Goal: Find specific page/section: Find specific page/section

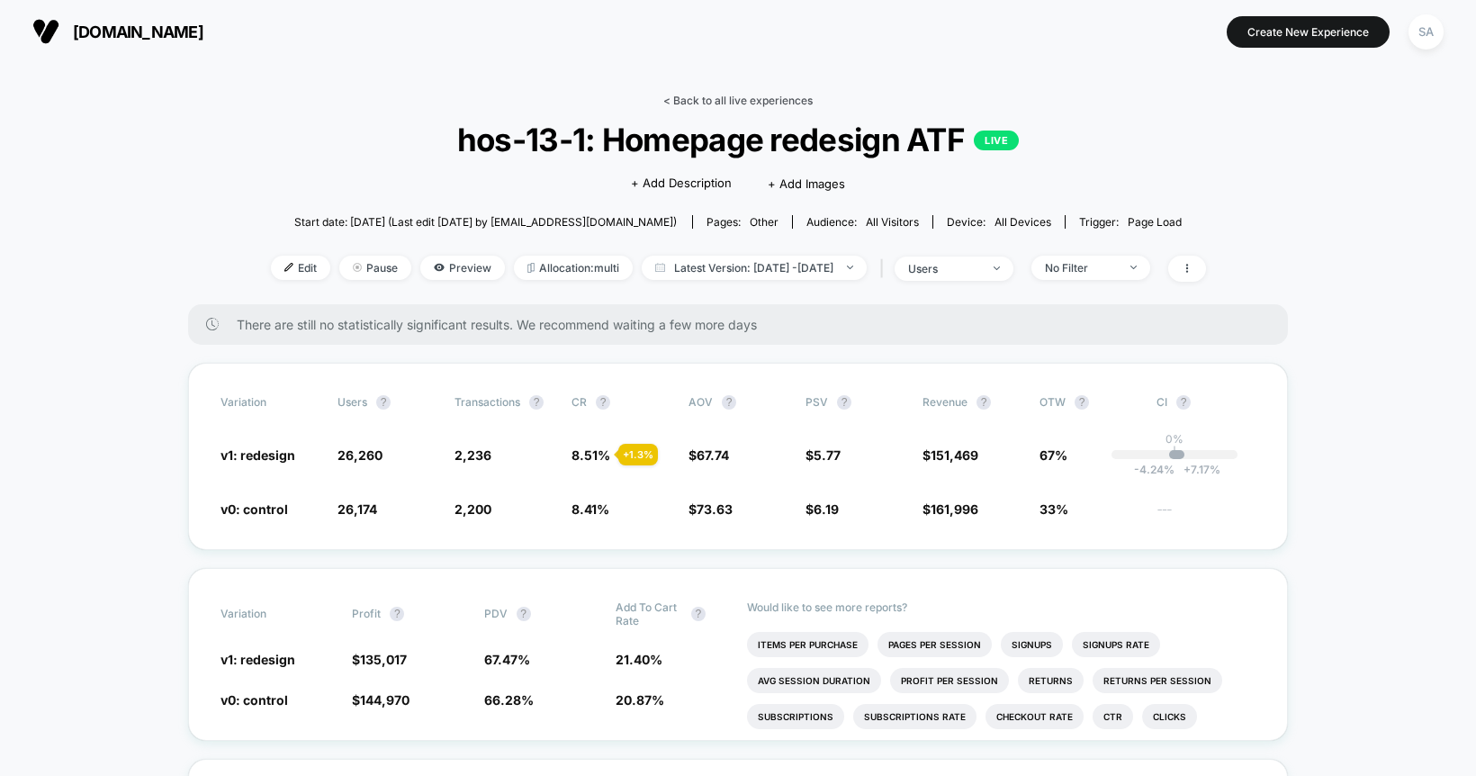
click at [750, 97] on link "< Back to all live experiences" at bounding box center [737, 100] width 149 height 13
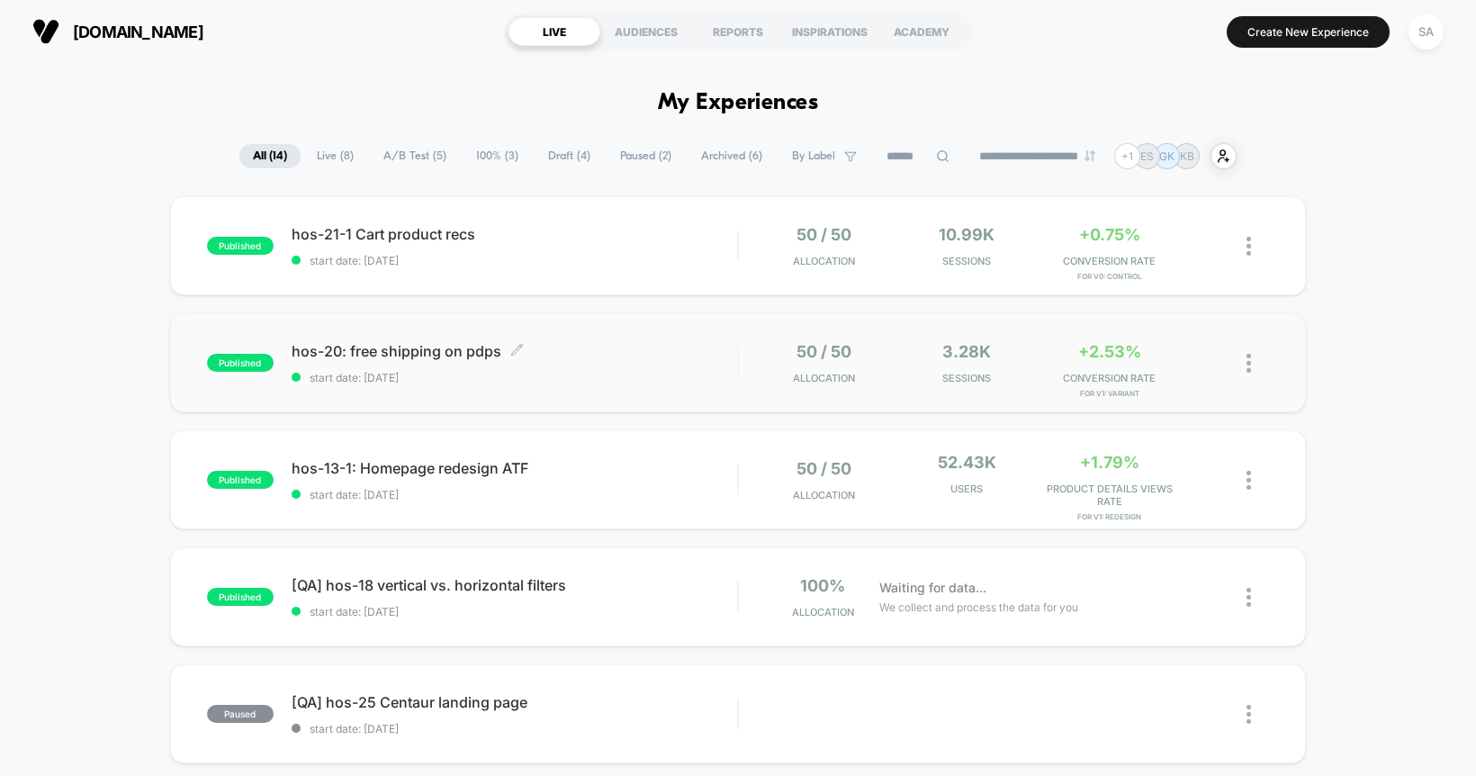
click at [564, 346] on span "hos-20: free shipping on pdps Click to edit experience details" at bounding box center [515, 351] width 446 height 18
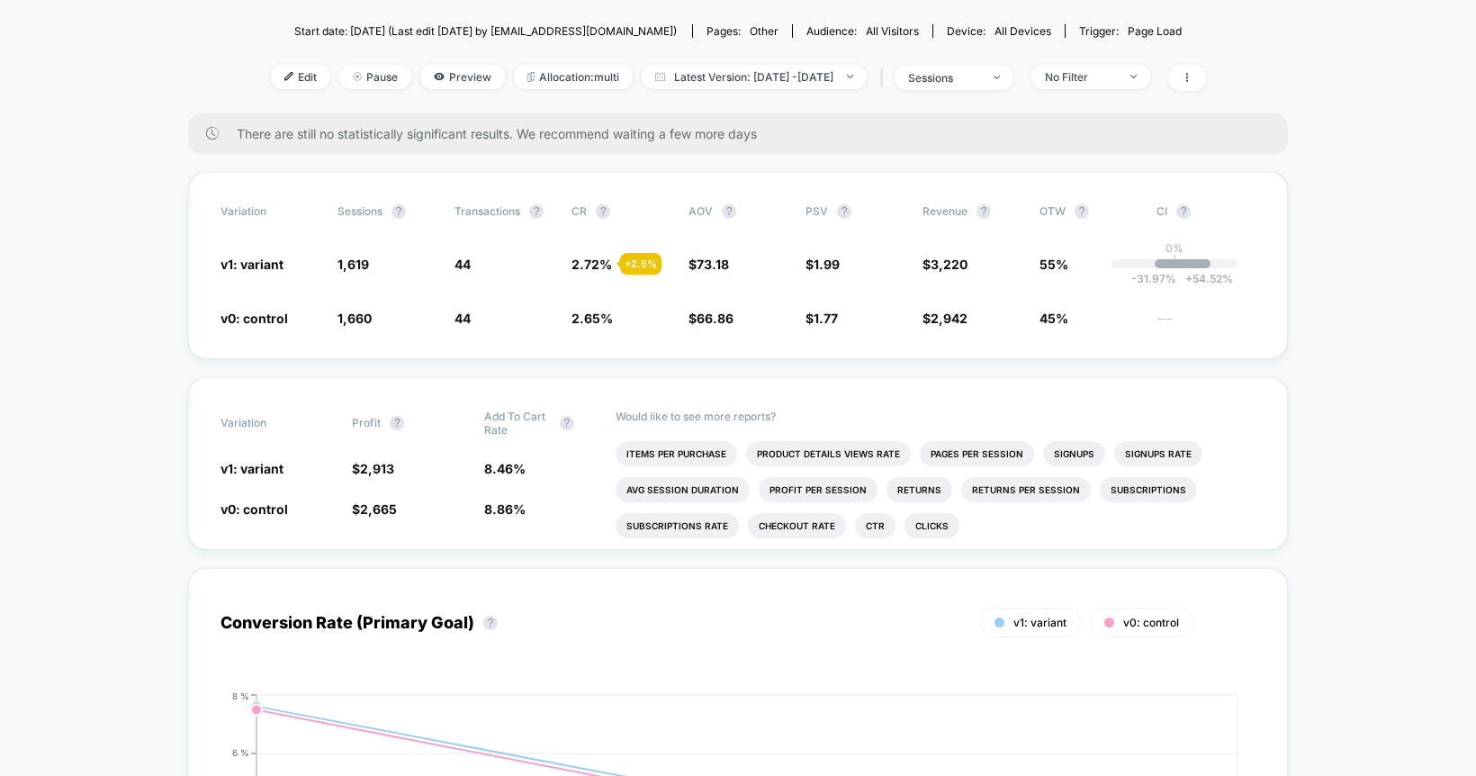
scroll to position [166, 0]
